Goal: Obtain resource: Obtain resource

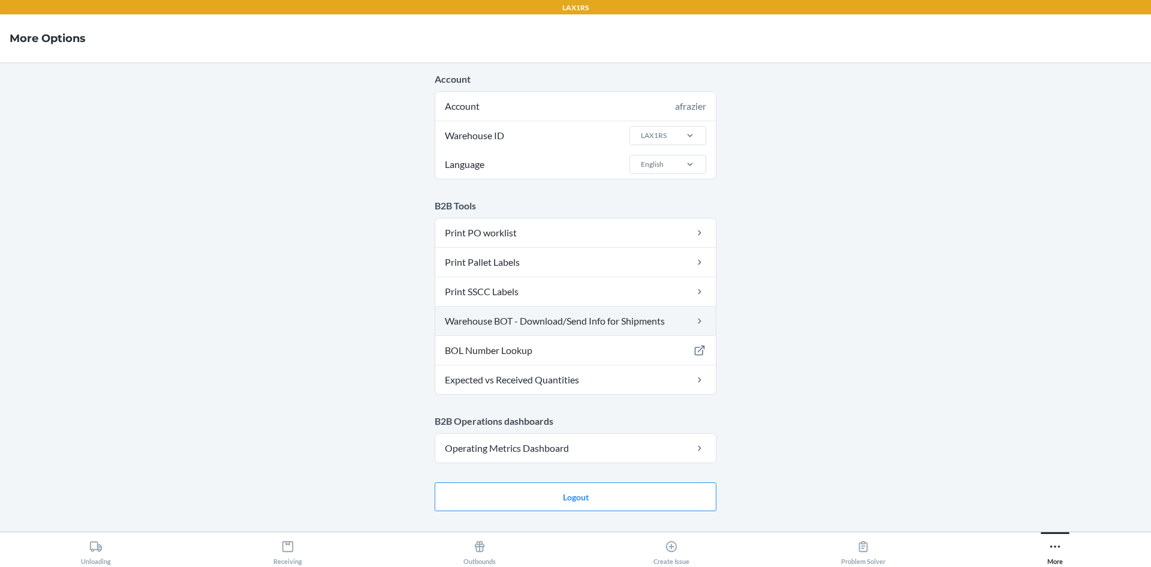
click at [576, 325] on link "Warehouse BOT - Download/Send Info for Shipments" at bounding box center [575, 320] width 281 height 29
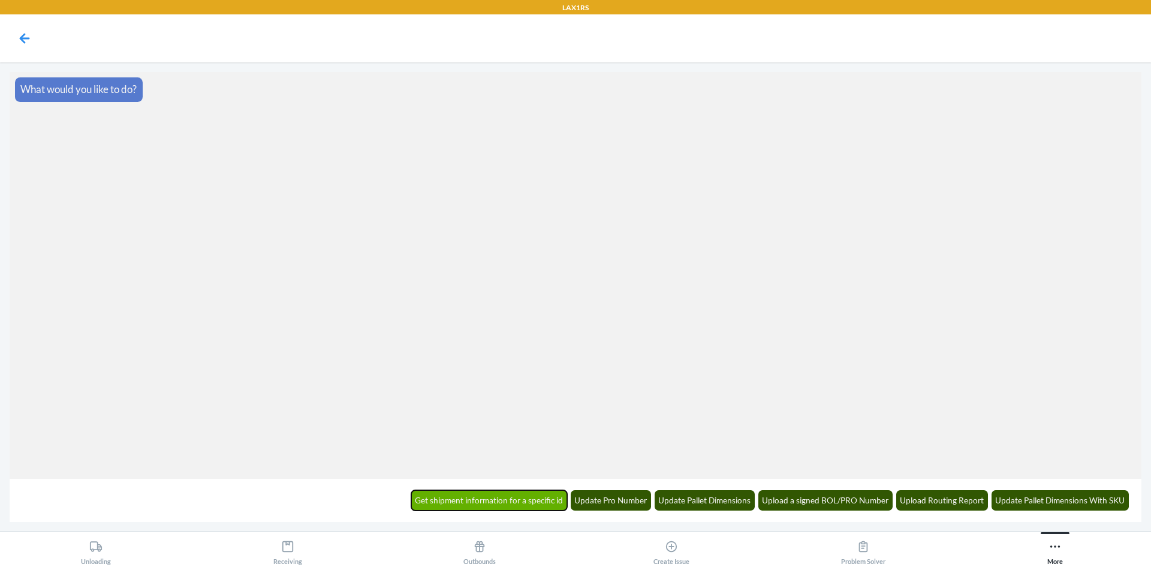
click at [528, 498] on button "Get shipment information for a specific id" at bounding box center [489, 500] width 156 height 20
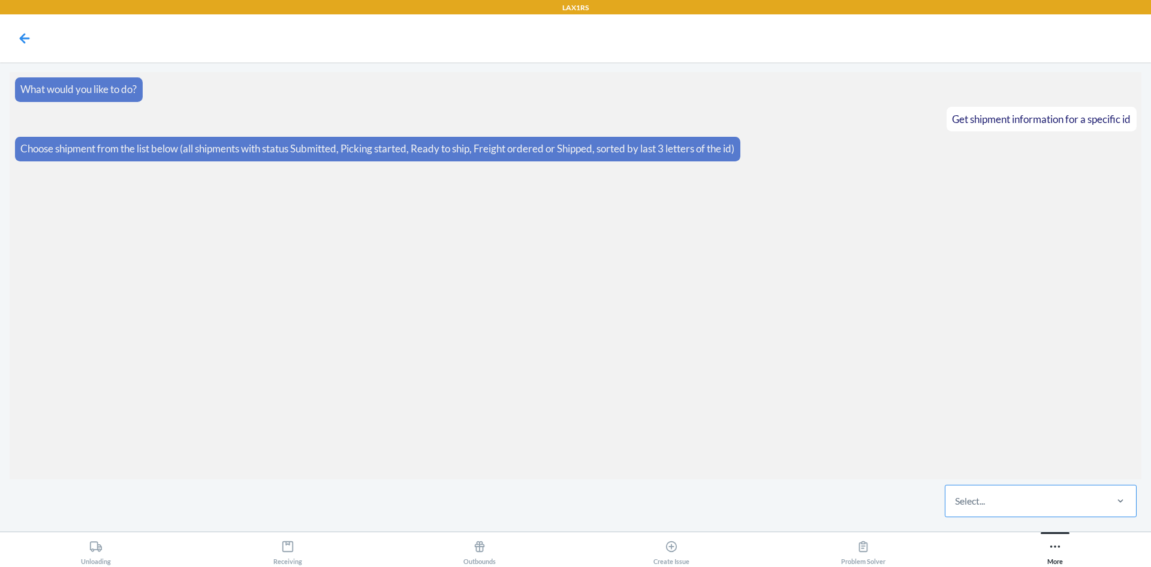
click at [1035, 496] on div "Select..." at bounding box center [1025, 500] width 159 height 31
click at [956, 496] on input "Select..." at bounding box center [955, 500] width 1 height 14
type input "9hvu"
click at [1016, 465] on div "STDLJHSYN9HVU" at bounding box center [1040, 464] width 187 height 26
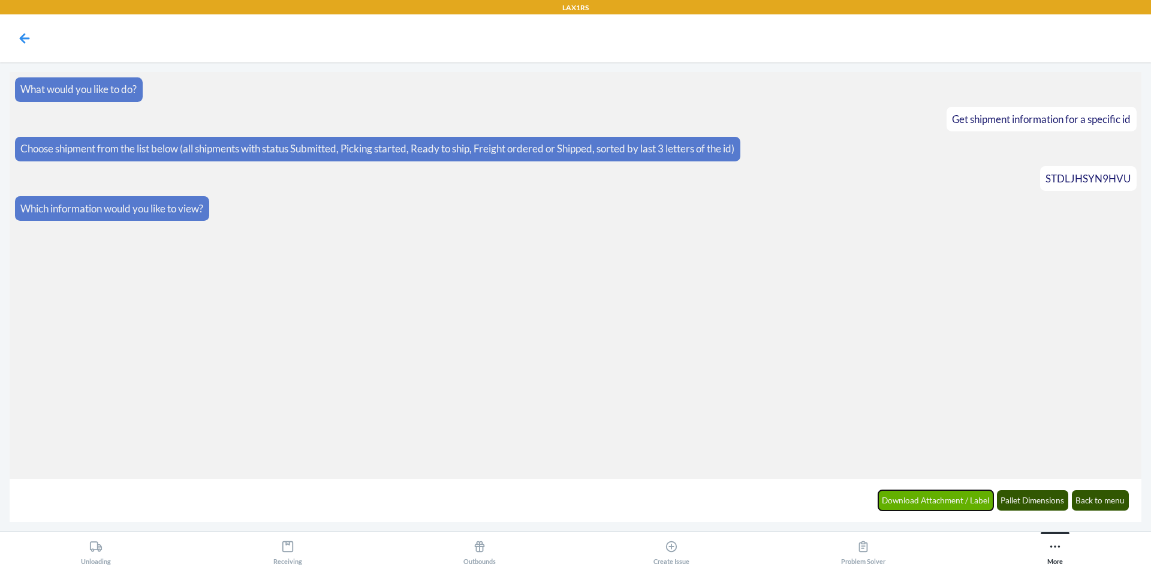
click at [949, 498] on button "Download Attachment / Label" at bounding box center [936, 500] width 116 height 20
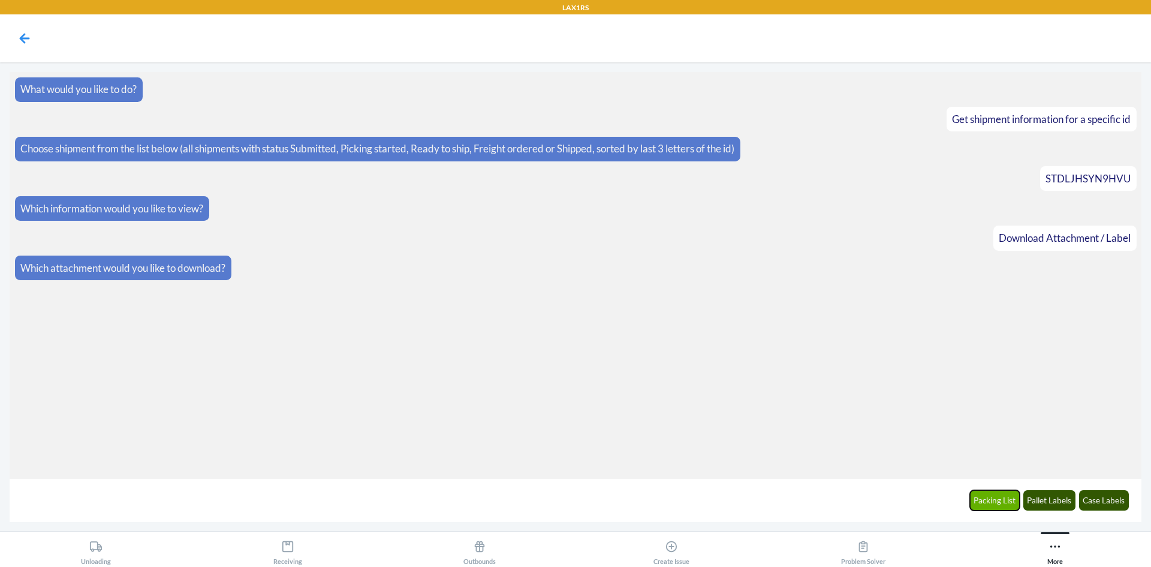
click at [994, 497] on button "Packing List" at bounding box center [995, 500] width 50 height 20
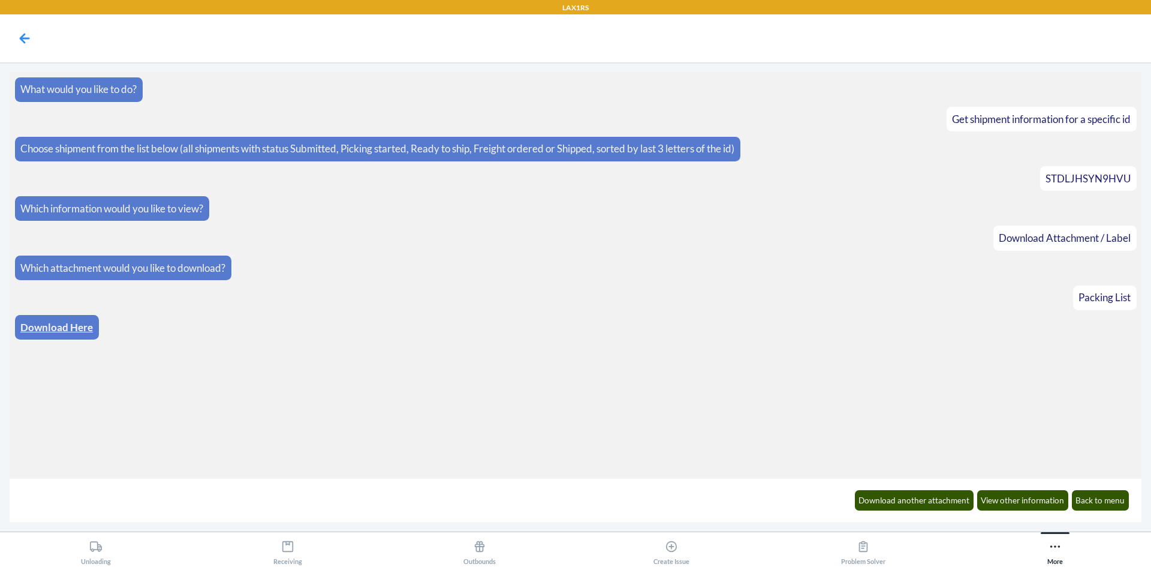
click at [86, 327] on link "Download Here" at bounding box center [56, 327] width 73 height 13
